Goal: Task Accomplishment & Management: Use online tool/utility

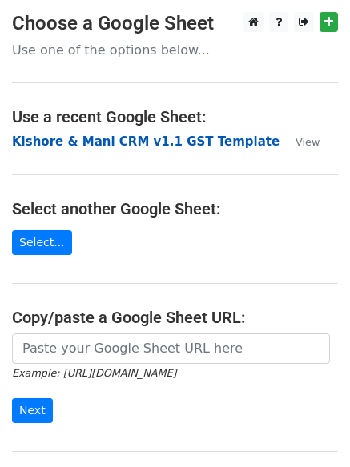
click at [134, 145] on strong "Kishore & Mani CRM v1.1 GST Template" at bounding box center [145, 141] width 267 height 14
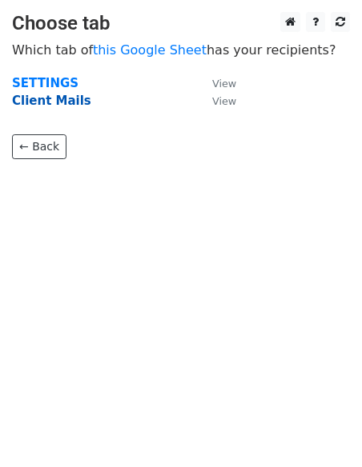
click at [65, 103] on strong "Client Mails" at bounding box center [51, 101] width 79 height 14
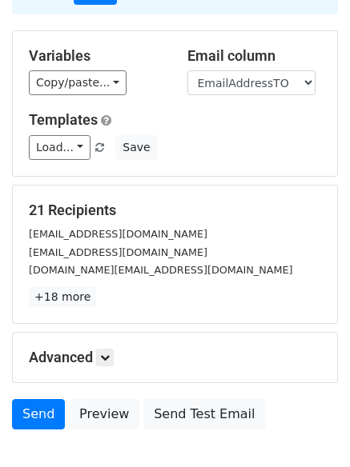
scroll to position [58, 0]
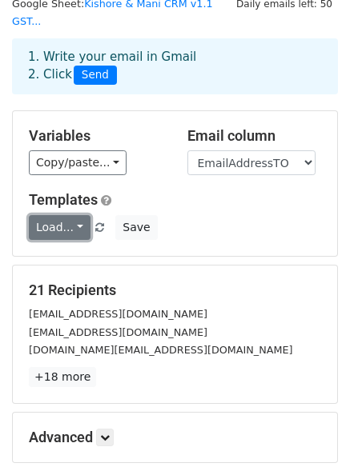
click at [72, 215] on link "Load..." at bounding box center [60, 227] width 62 height 25
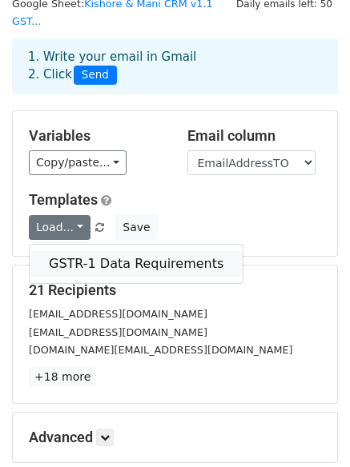
click at [75, 251] on link "GSTR-1 Data Requirements" at bounding box center [136, 264] width 213 height 26
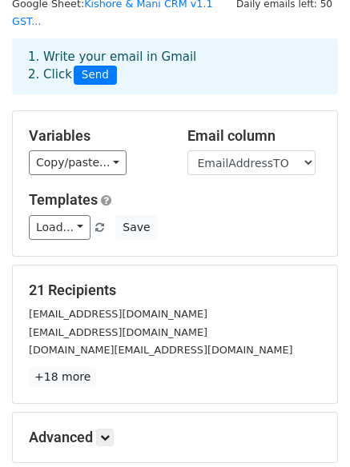
scroll to position [218, 0]
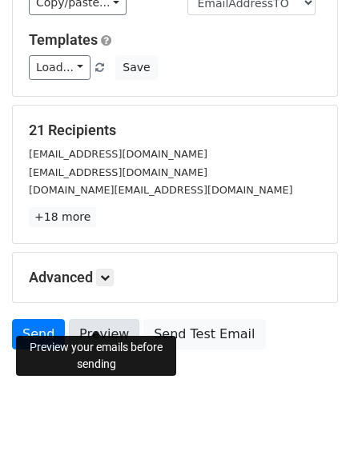
click at [98, 322] on link "Preview" at bounding box center [104, 334] width 70 height 30
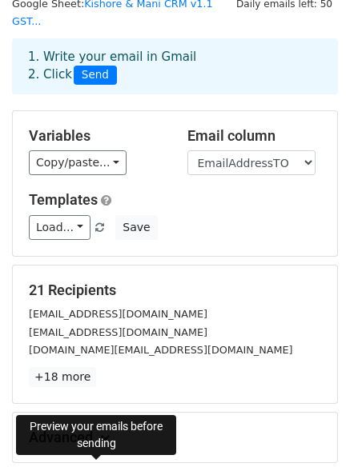
scroll to position [0, 0]
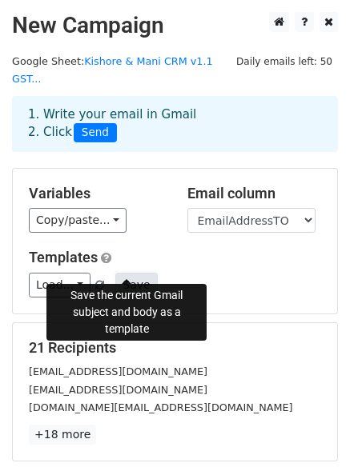
click at [123, 273] on button "Save" at bounding box center [136, 285] width 42 height 25
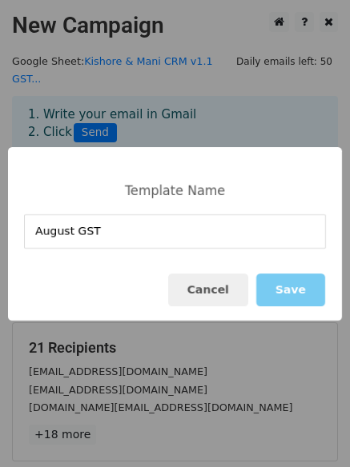
type input "August GST"
click at [297, 285] on button "Save" at bounding box center [290, 290] width 69 height 33
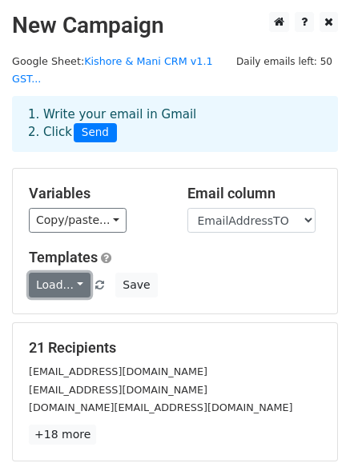
click at [61, 273] on link "Load..." at bounding box center [60, 285] width 62 height 25
click at [78, 273] on link "Load..." at bounding box center [60, 285] width 62 height 25
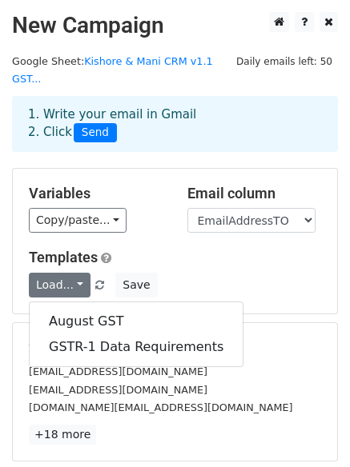
click at [245, 273] on div "Load... August GST GSTR-1 Data Requirements Save" at bounding box center [175, 285] width 316 height 25
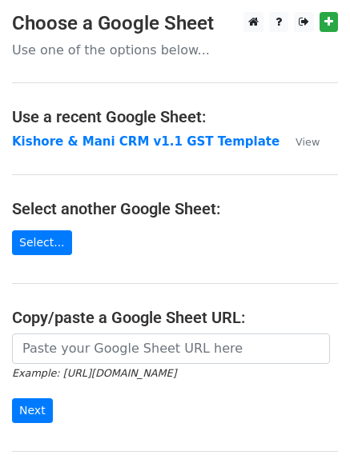
click at [118, 146] on strong "Kishore & Mani CRM v1.1 GST Template" at bounding box center [145, 141] width 267 height 14
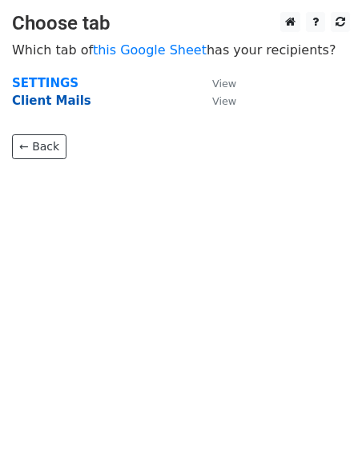
click at [61, 102] on strong "Client Mails" at bounding box center [51, 101] width 79 height 14
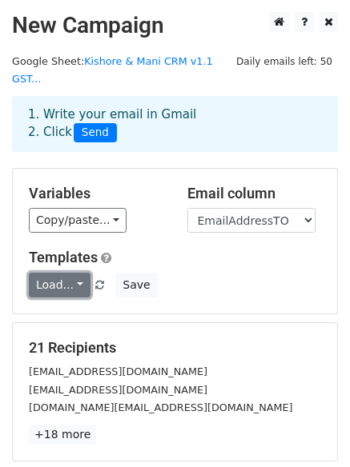
click at [64, 273] on link "Load..." at bounding box center [60, 285] width 62 height 25
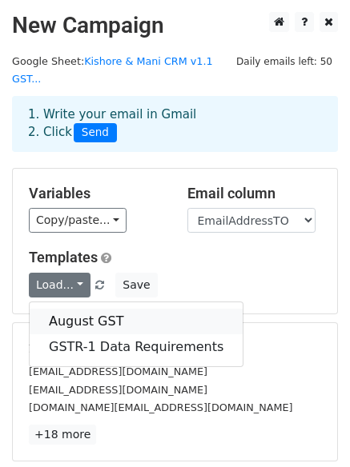
click at [83, 309] on link "August GST" at bounding box center [136, 322] width 213 height 26
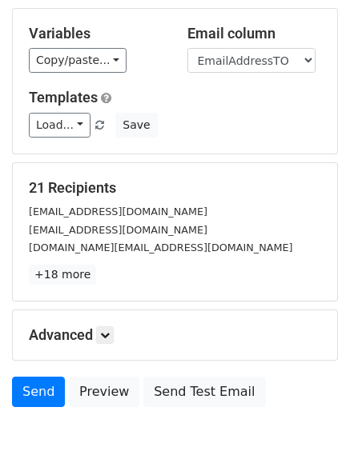
scroll to position [218, 0]
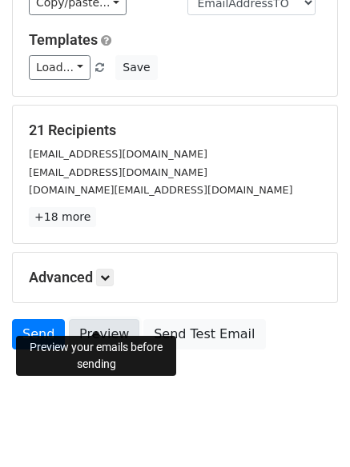
click at [103, 319] on link "Preview" at bounding box center [104, 334] width 70 height 30
click at [98, 319] on link "Preview" at bounding box center [104, 334] width 70 height 30
